Goal: Information Seeking & Learning: Learn about a topic

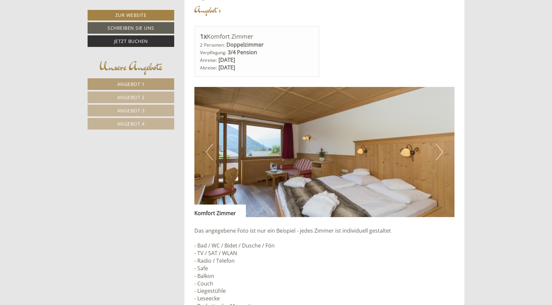
scroll to position [562, 0]
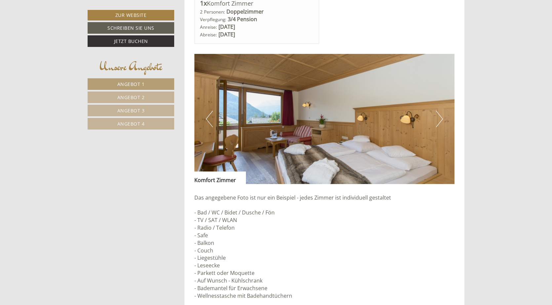
click at [440, 120] on button "Next" at bounding box center [439, 119] width 7 height 17
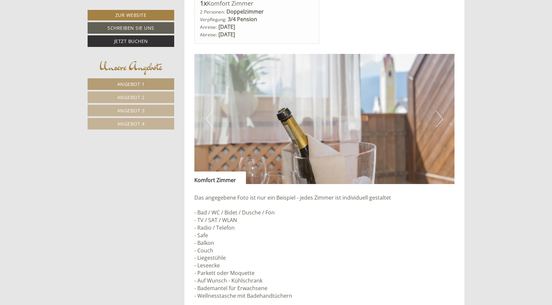
click at [440, 120] on button "Next" at bounding box center [439, 119] width 7 height 17
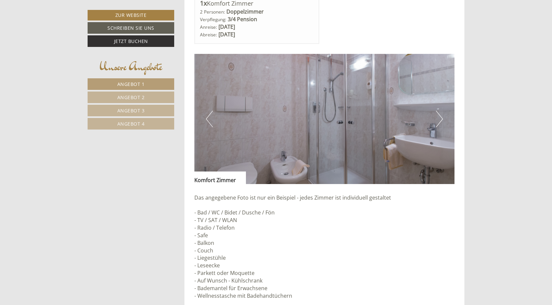
click at [440, 119] on button "Next" at bounding box center [439, 119] width 7 height 17
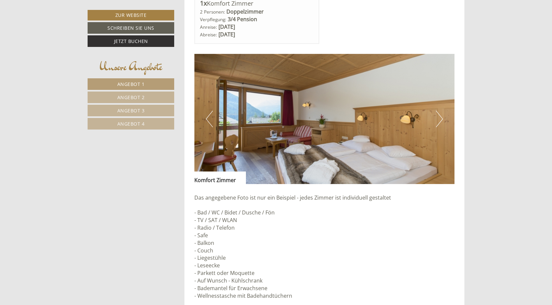
click at [129, 97] on span "Angebot 2" at bounding box center [130, 97] width 27 height 6
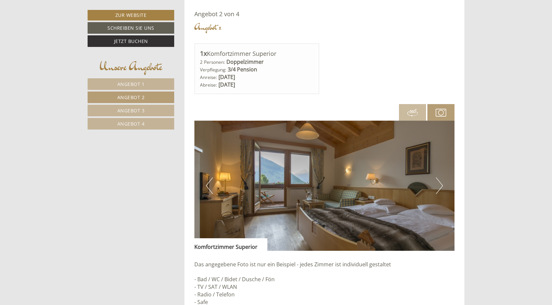
click at [441, 186] on button "Next" at bounding box center [439, 185] width 7 height 17
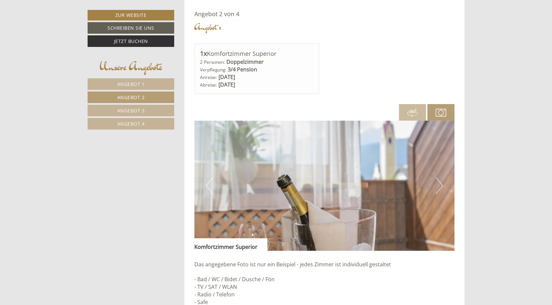
click at [441, 186] on button "Next" at bounding box center [439, 185] width 7 height 17
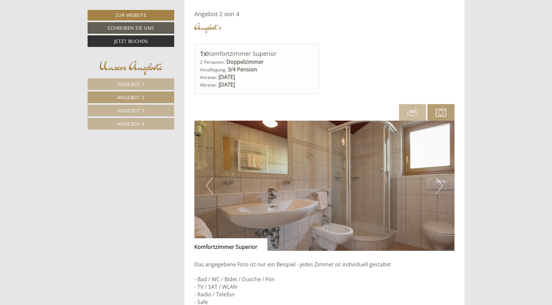
click at [441, 186] on button "Next" at bounding box center [439, 185] width 7 height 17
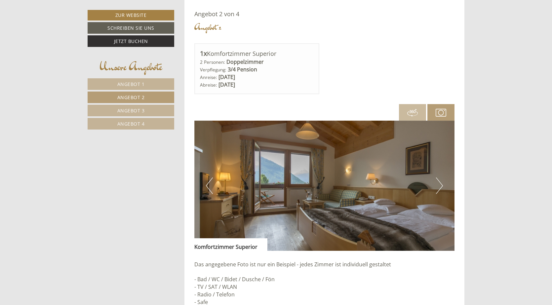
click at [129, 112] on span "Angebot 3" at bounding box center [130, 110] width 27 height 6
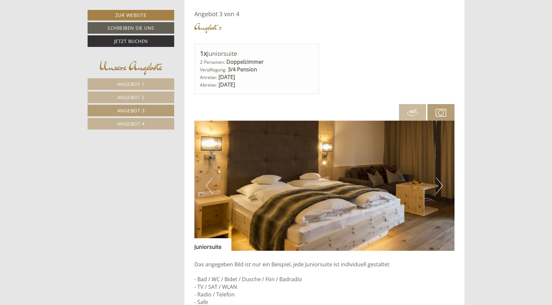
click at [443, 186] on button "Next" at bounding box center [439, 185] width 7 height 17
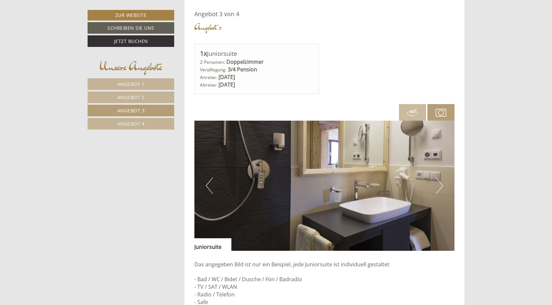
click at [443, 186] on button "Next" at bounding box center [439, 185] width 7 height 17
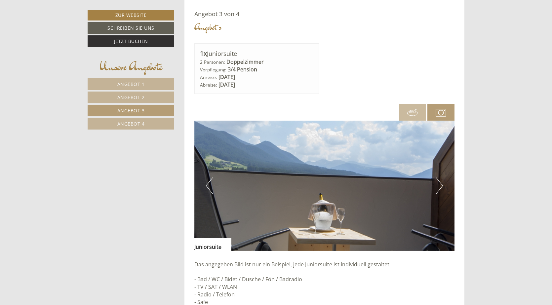
click at [441, 185] on button "Next" at bounding box center [439, 185] width 7 height 17
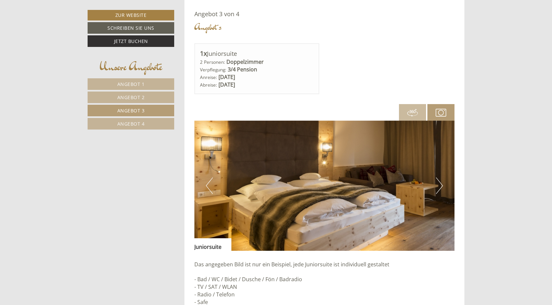
scroll to position [479, 0]
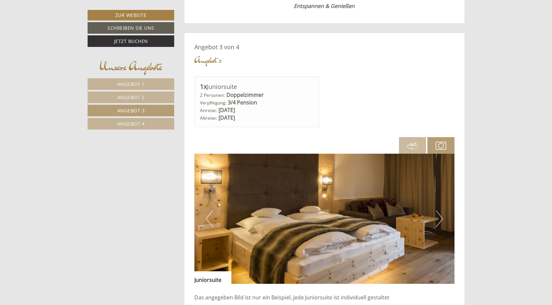
click at [143, 97] on span "Angebot 2" at bounding box center [130, 97] width 27 height 6
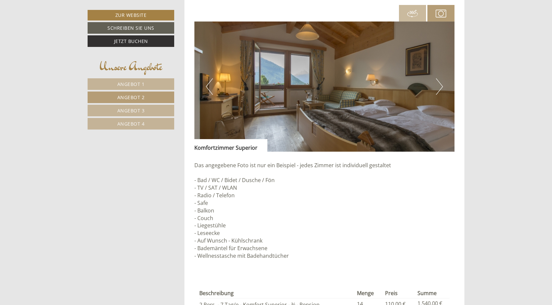
scroll to position [545, 0]
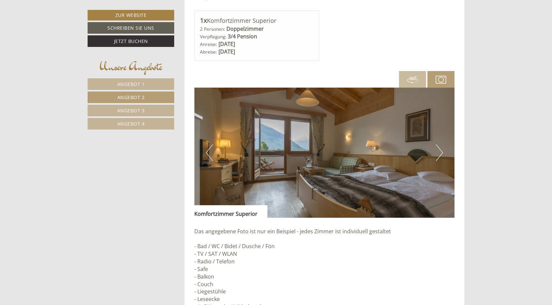
click at [134, 85] on span "Angebot 1" at bounding box center [130, 84] width 27 height 6
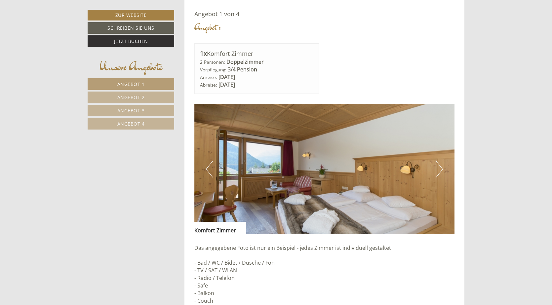
click at [441, 171] on button "Next" at bounding box center [439, 169] width 7 height 17
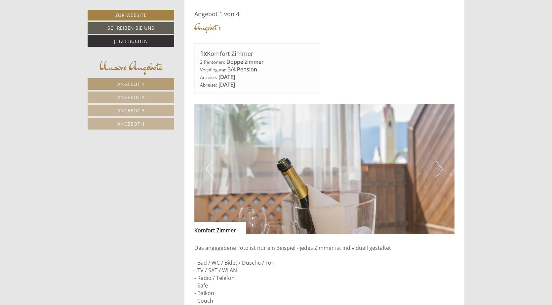
click at [441, 171] on button "Next" at bounding box center [439, 169] width 7 height 17
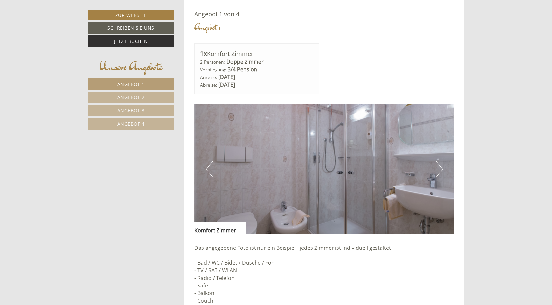
click at [441, 171] on button "Next" at bounding box center [439, 169] width 7 height 17
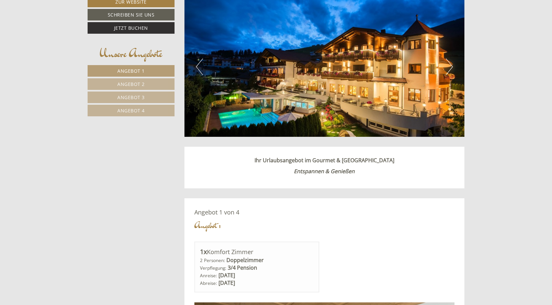
scroll to position [115, 0]
